Goal: Information Seeking & Learning: Learn about a topic

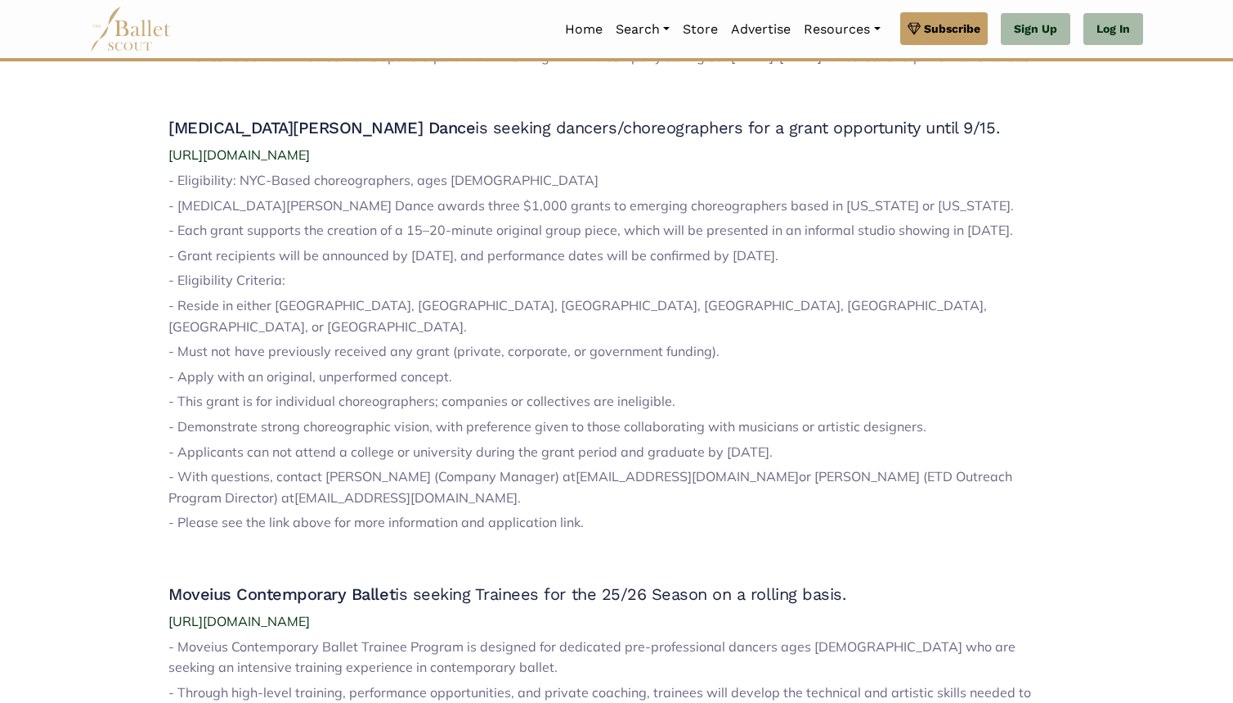
scroll to position [2502, 0]
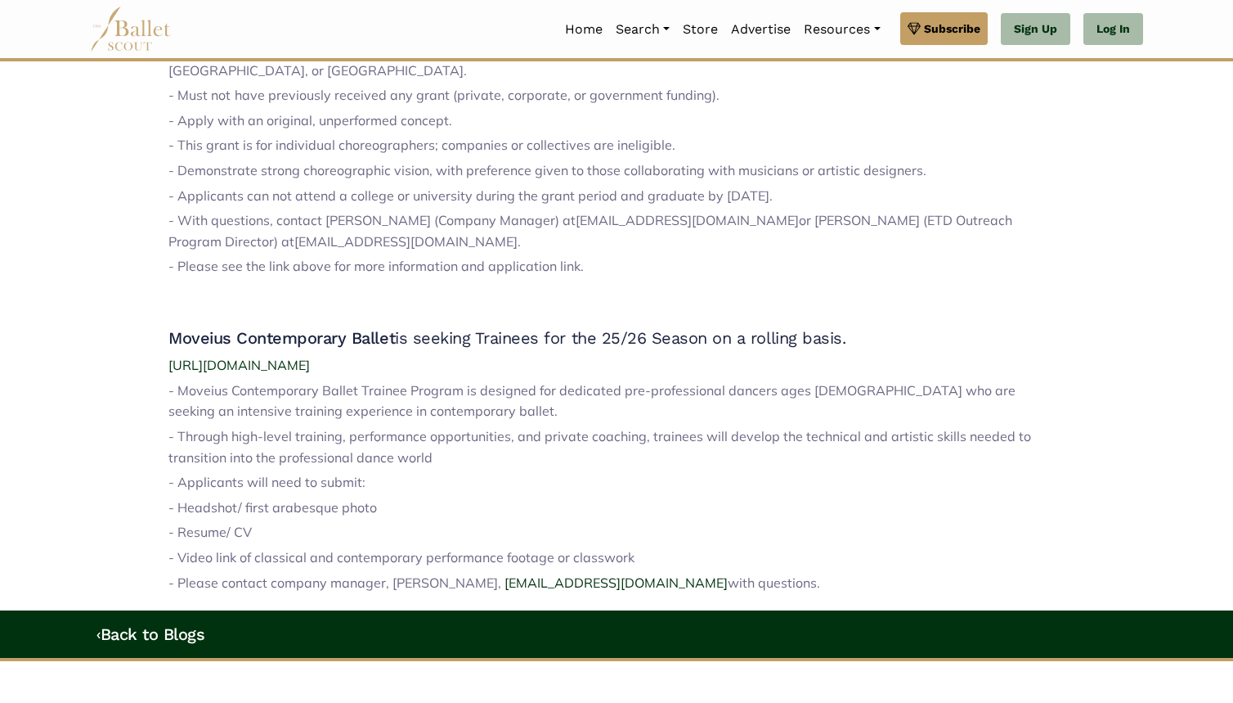
drag, startPoint x: 669, startPoint y: 367, endPoint x: 669, endPoint y: 514, distance: 146.4
click at [669, 522] on p "- Resume/ CV" at bounding box center [616, 532] width 896 height 21
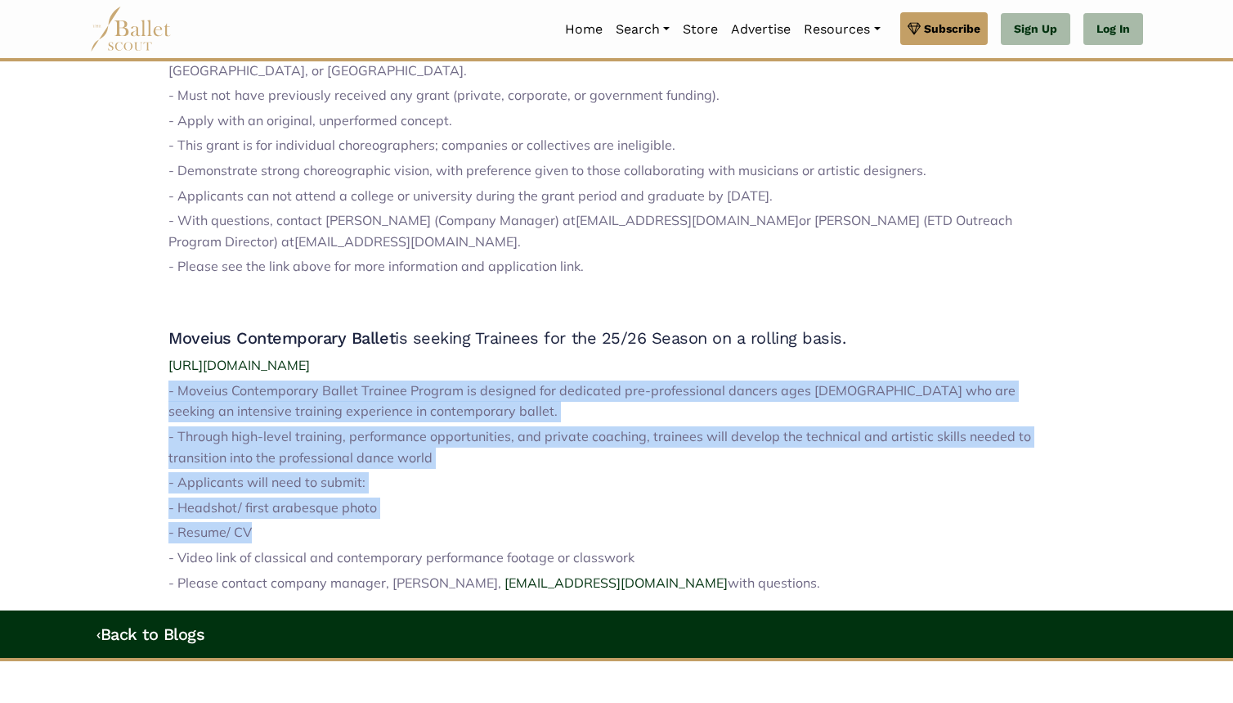
drag, startPoint x: 669, startPoint y: 514, endPoint x: 720, endPoint y: 341, distance: 179.9
click at [720, 355] on p "[URL][DOMAIN_NAME]" at bounding box center [616, 365] width 896 height 21
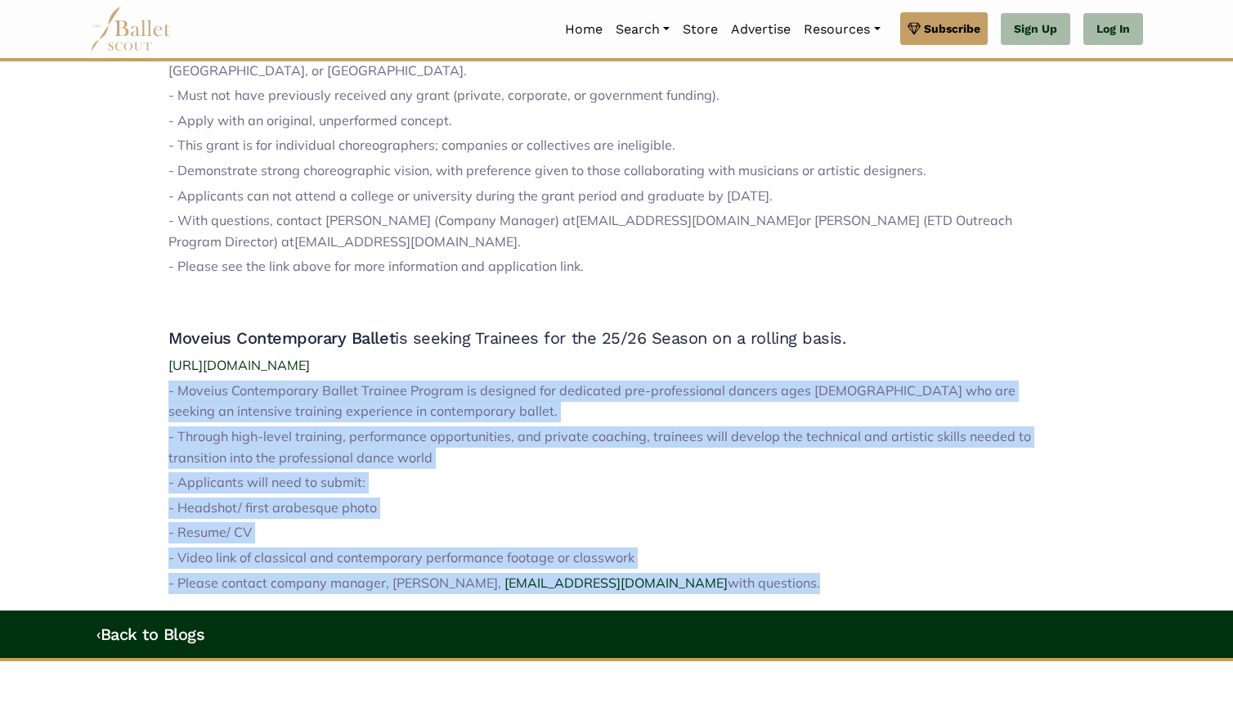
drag, startPoint x: 720, startPoint y: 341, endPoint x: 730, endPoint y: 566, distance: 225.1
click at [730, 574] on span "with questions." at bounding box center [774, 582] width 92 height 16
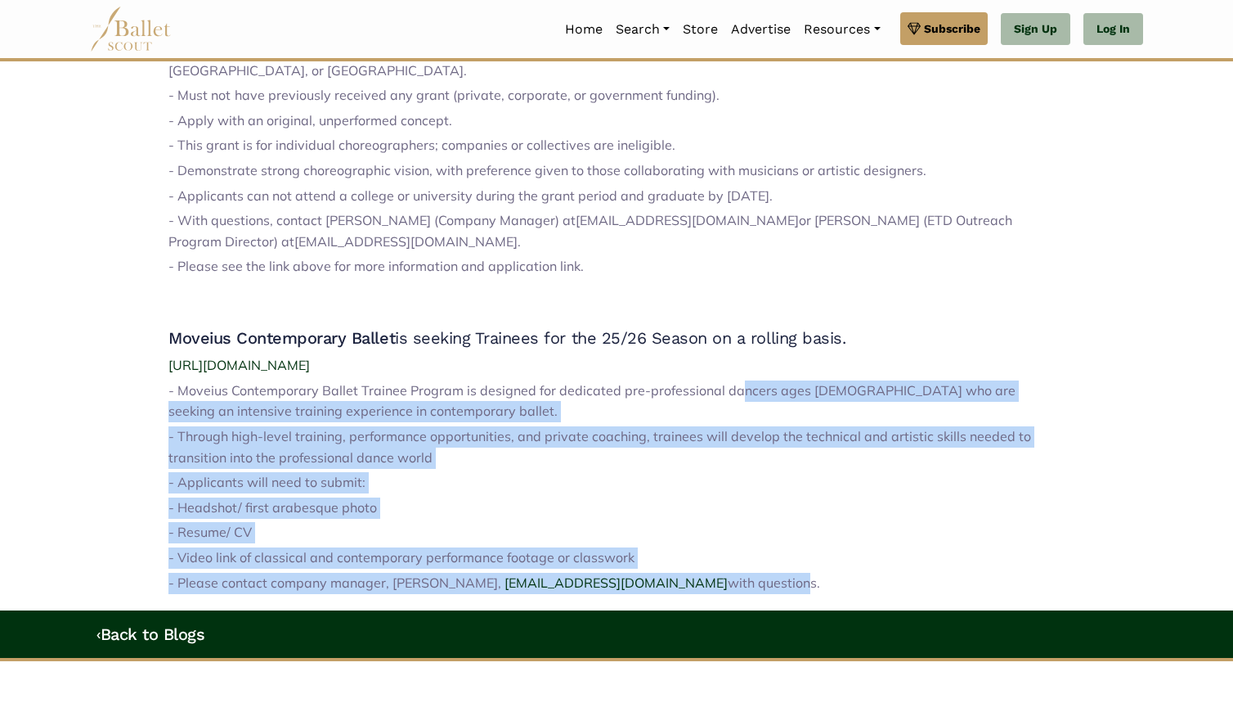
drag, startPoint x: 730, startPoint y: 566, endPoint x: 739, endPoint y: 380, distance: 186.7
click at [739, 380] on p "- Moveius Contemporary Ballet Trainee Program is designed for dedicated pre-pro…" at bounding box center [616, 401] width 896 height 42
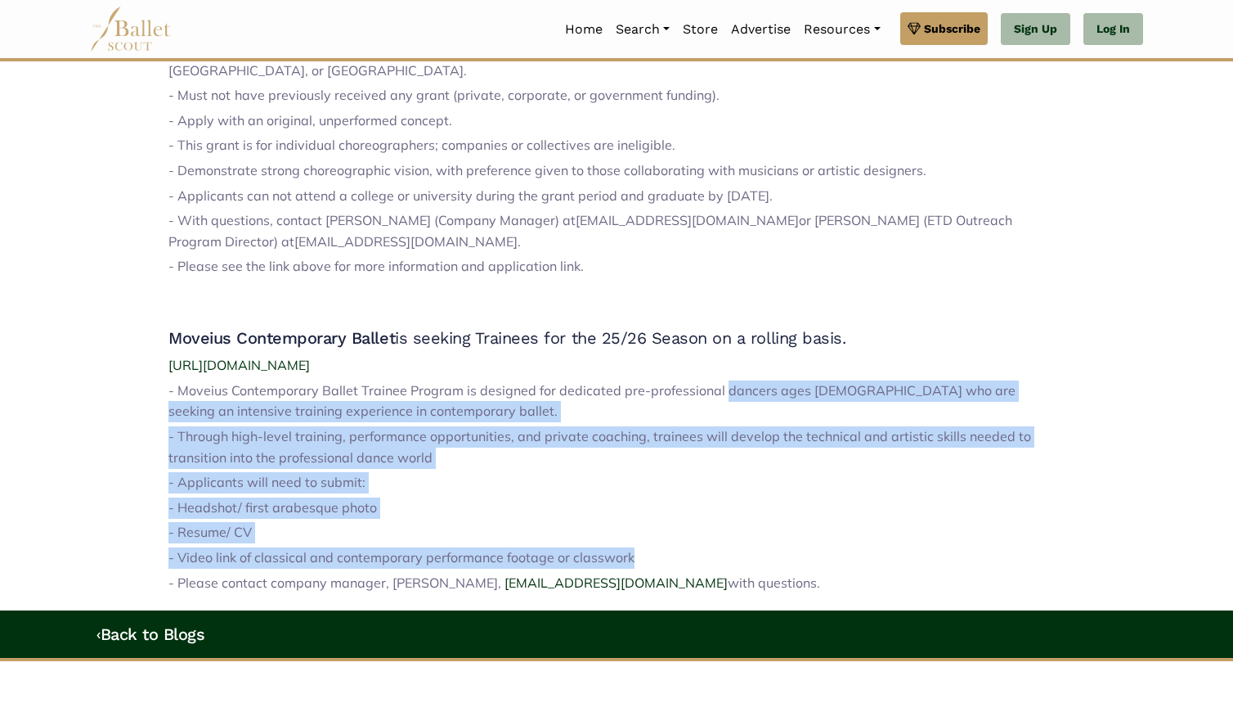
drag, startPoint x: 739, startPoint y: 380, endPoint x: 739, endPoint y: 538, distance: 158.7
click at [739, 547] on p "- Video link of classical and contemporary performance footage or classwork" at bounding box center [616, 557] width 896 height 21
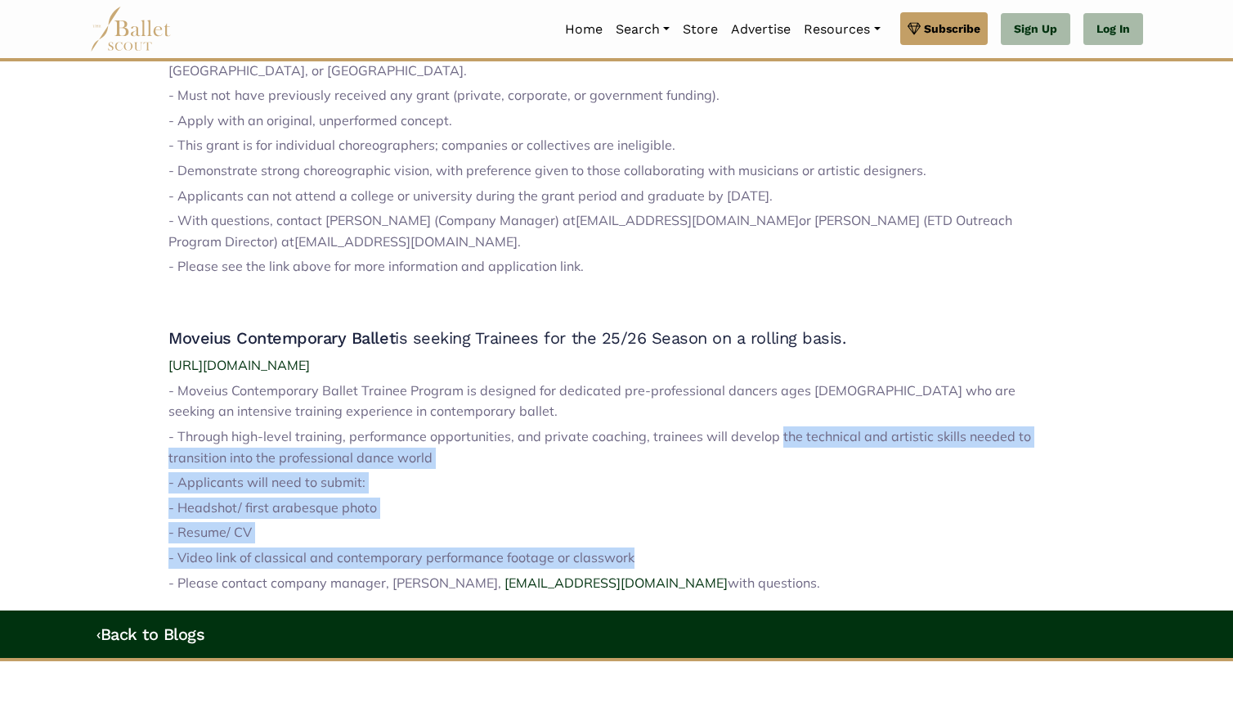
drag, startPoint x: 748, startPoint y: 505, endPoint x: 778, endPoint y: 412, distance: 98.0
click at [778, 428] on span "- Through high-level training, performance opportunities, and private coaching,…" at bounding box center [599, 447] width 863 height 38
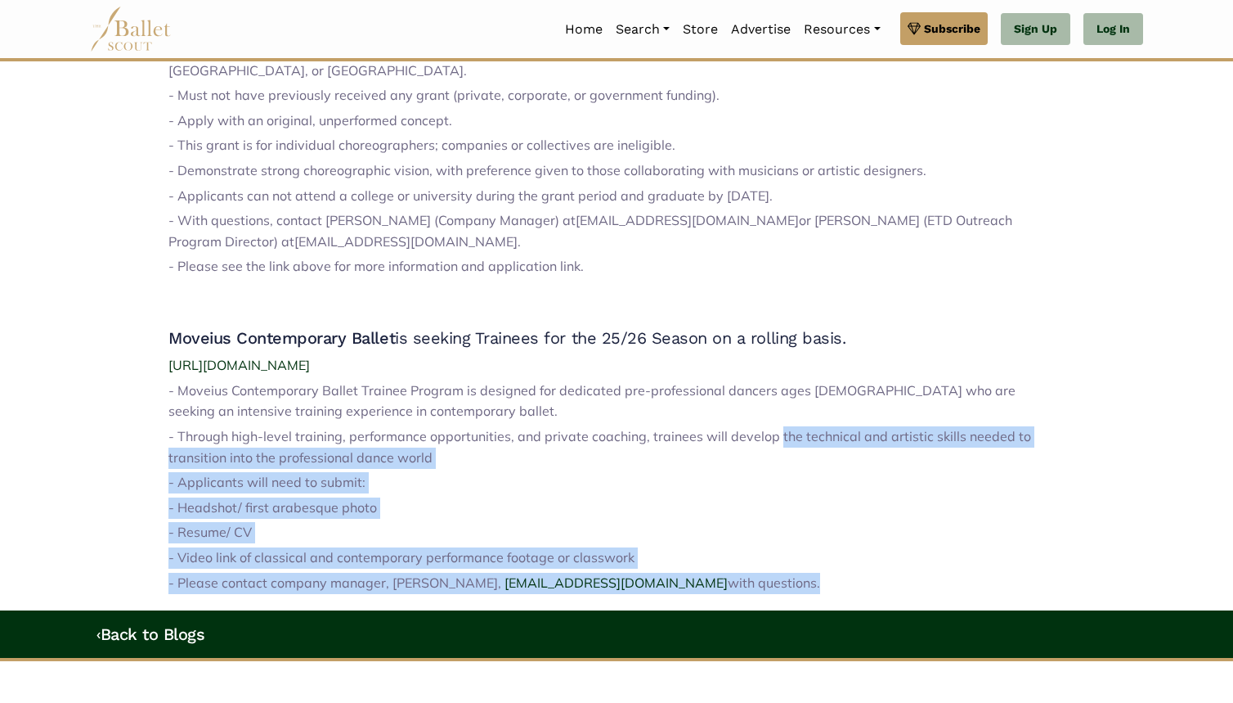
drag, startPoint x: 778, startPoint y: 412, endPoint x: 782, endPoint y: 556, distance: 144.0
click at [782, 573] on p "- Please contact company manager, [PERSON_NAME], [PERSON_NAME][EMAIL_ADDRESS][D…" at bounding box center [616, 583] width 896 height 21
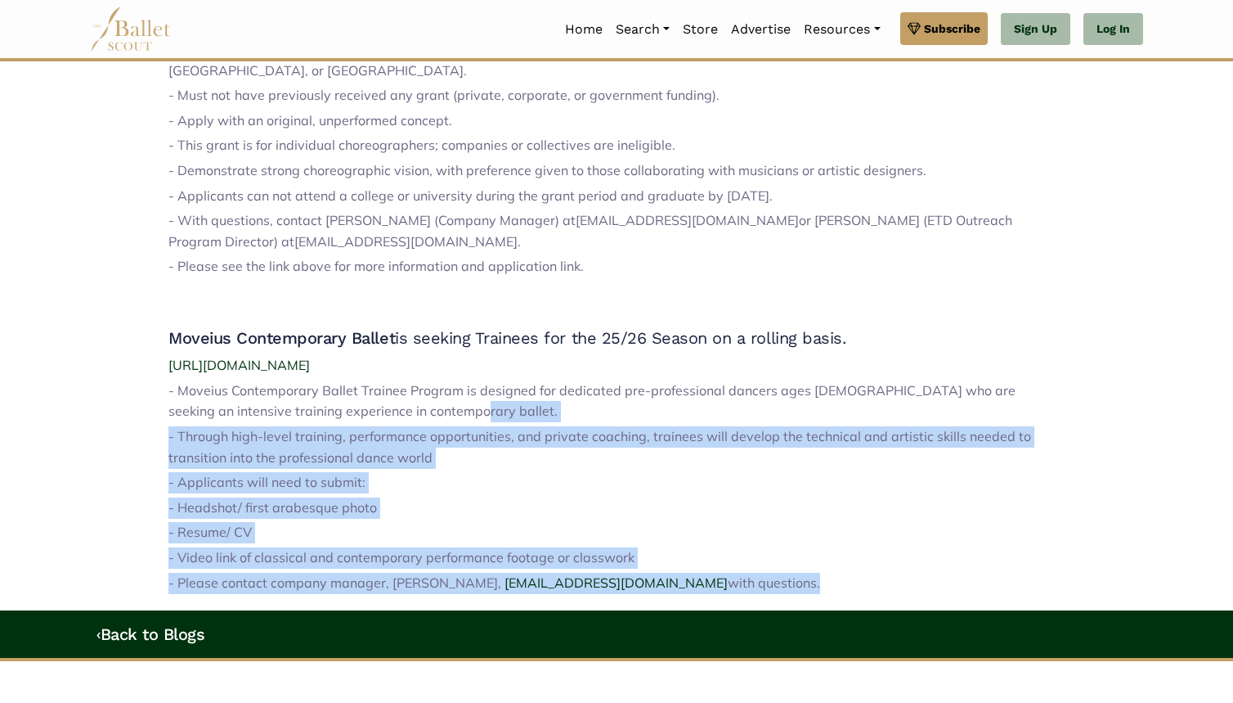
drag, startPoint x: 782, startPoint y: 556, endPoint x: 786, endPoint y: 398, distance: 157.9
click at [786, 398] on p "- Moveius Contemporary Ballet Trainee Program is designed for dedicated pre-pro…" at bounding box center [616, 401] width 896 height 42
